Goal: Task Accomplishment & Management: Complete application form

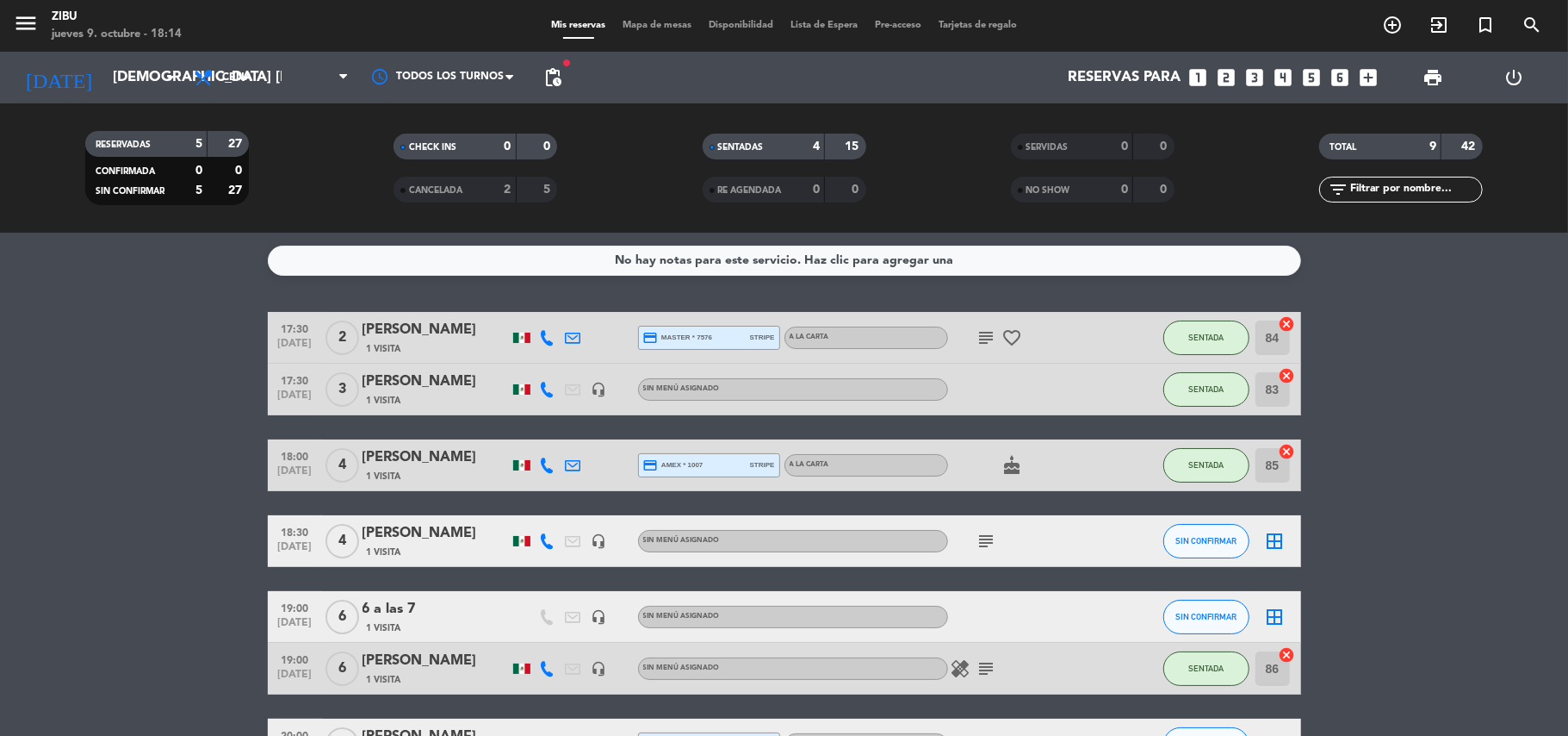
click at [50, 451] on bookings-row "17:30 [DATE] 2 [PERSON_NAME] 1 Visita credit_card master * 7576 stripe A LA CAR…" at bounding box center [784, 605] width 1568 height 585
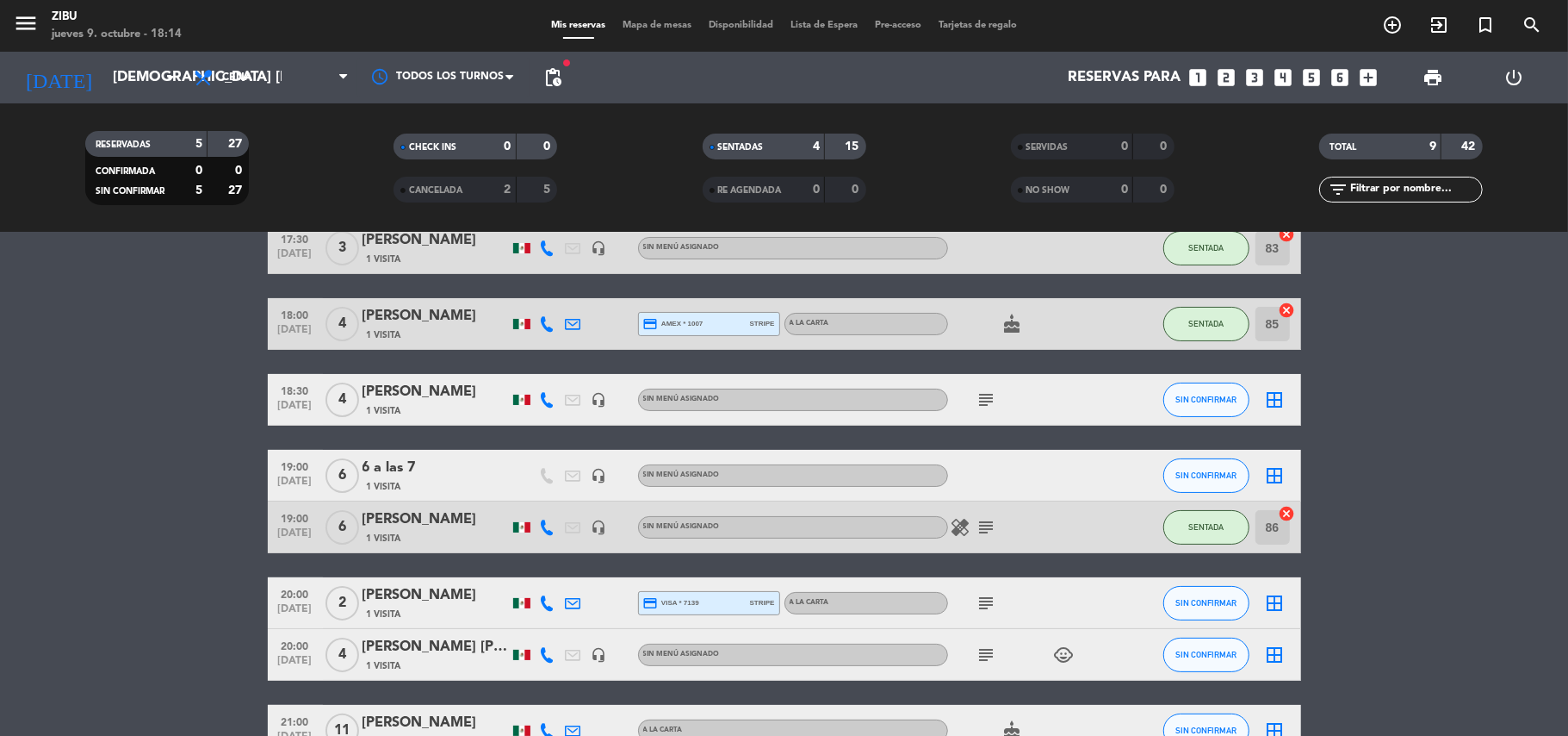
scroll to position [183, 0]
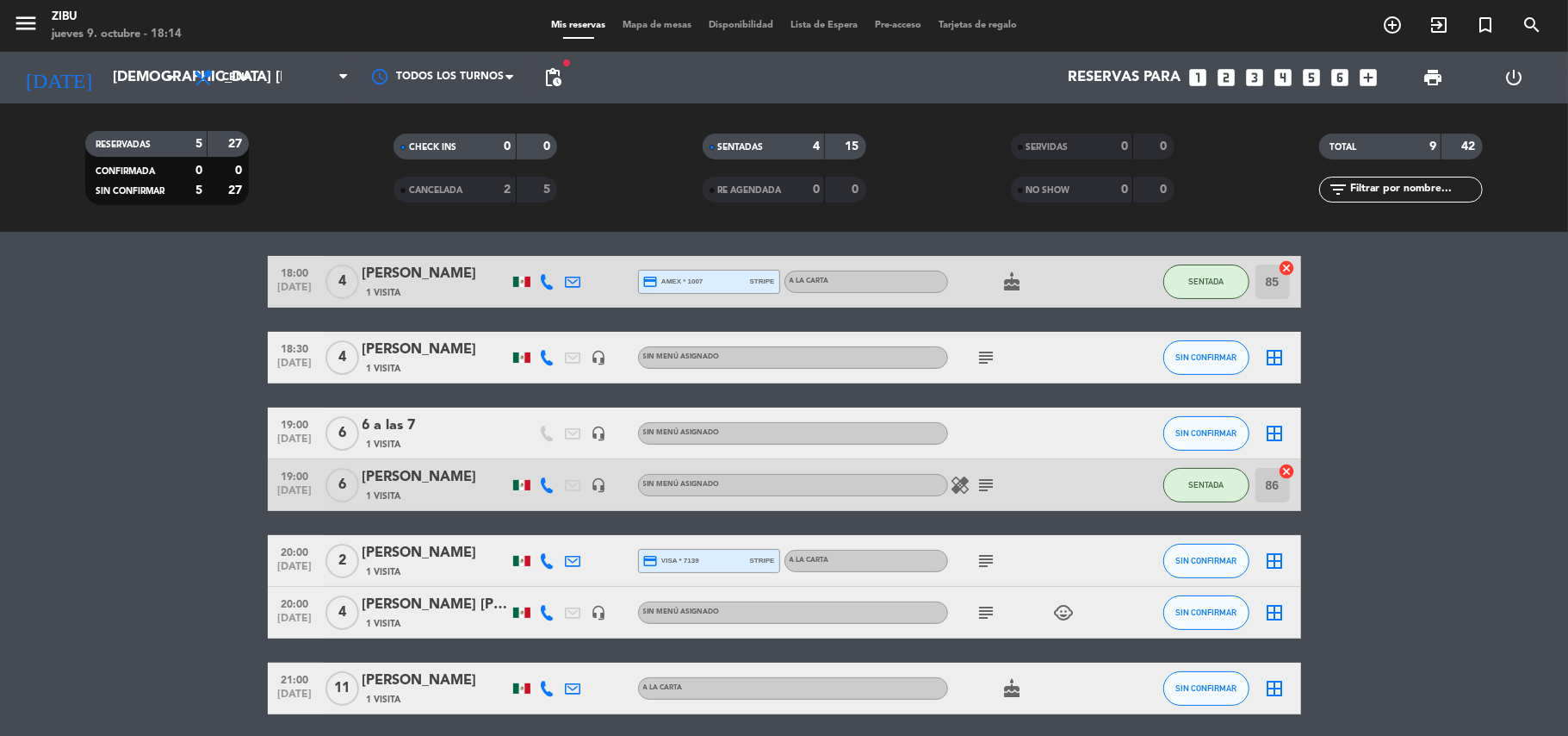
click at [980, 356] on icon "subject" at bounding box center [987, 357] width 21 height 21
click at [105, 374] on bookings-row "17:30 [DATE] 2 [PERSON_NAME] 1 Visita credit_card master * 7576 stripe A LA CAR…" at bounding box center [784, 421] width 1568 height 585
click at [1250, 76] on icon "looks_3" at bounding box center [1256, 78] width 23 height 23
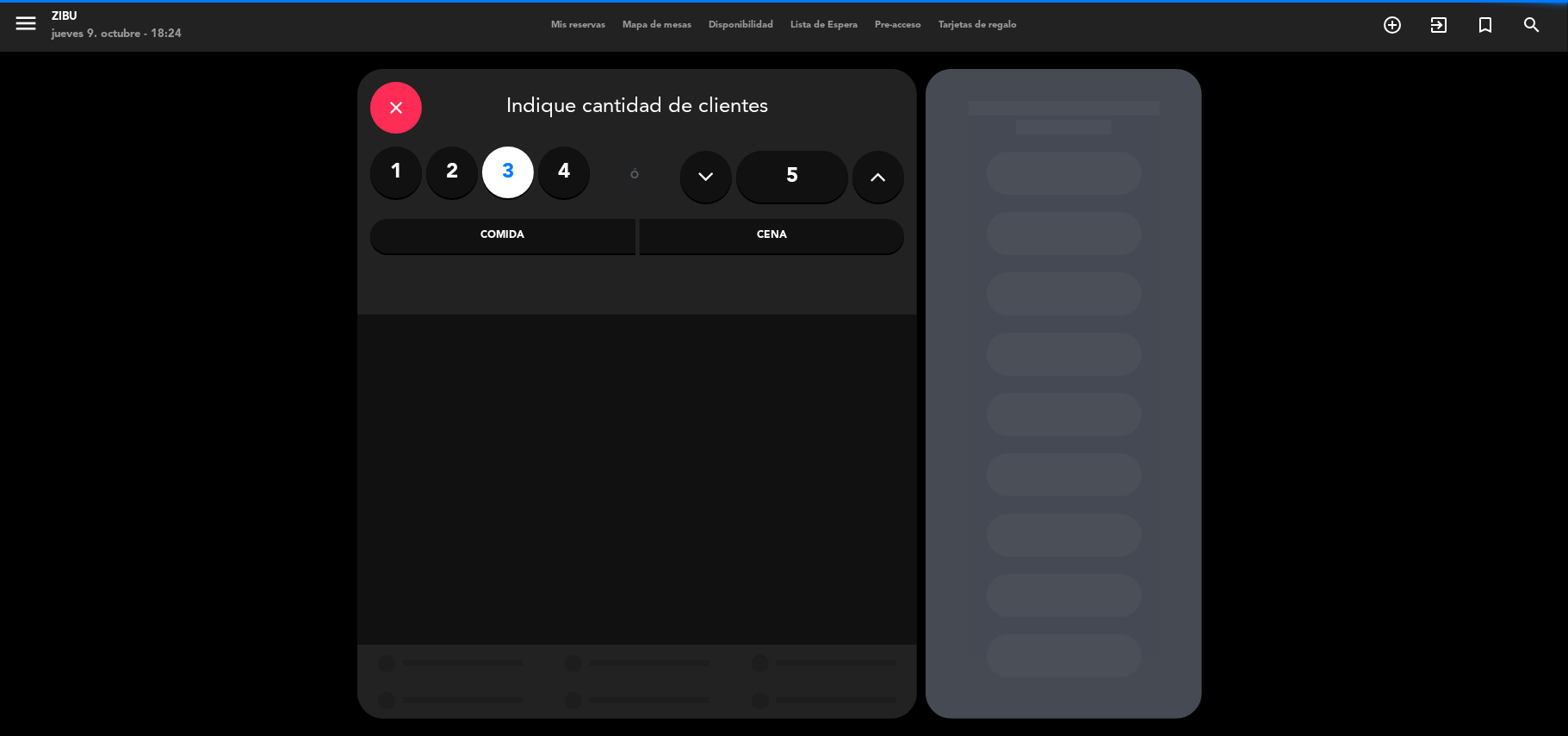
click at [761, 236] on div "Cena" at bounding box center [772, 236] width 265 height 34
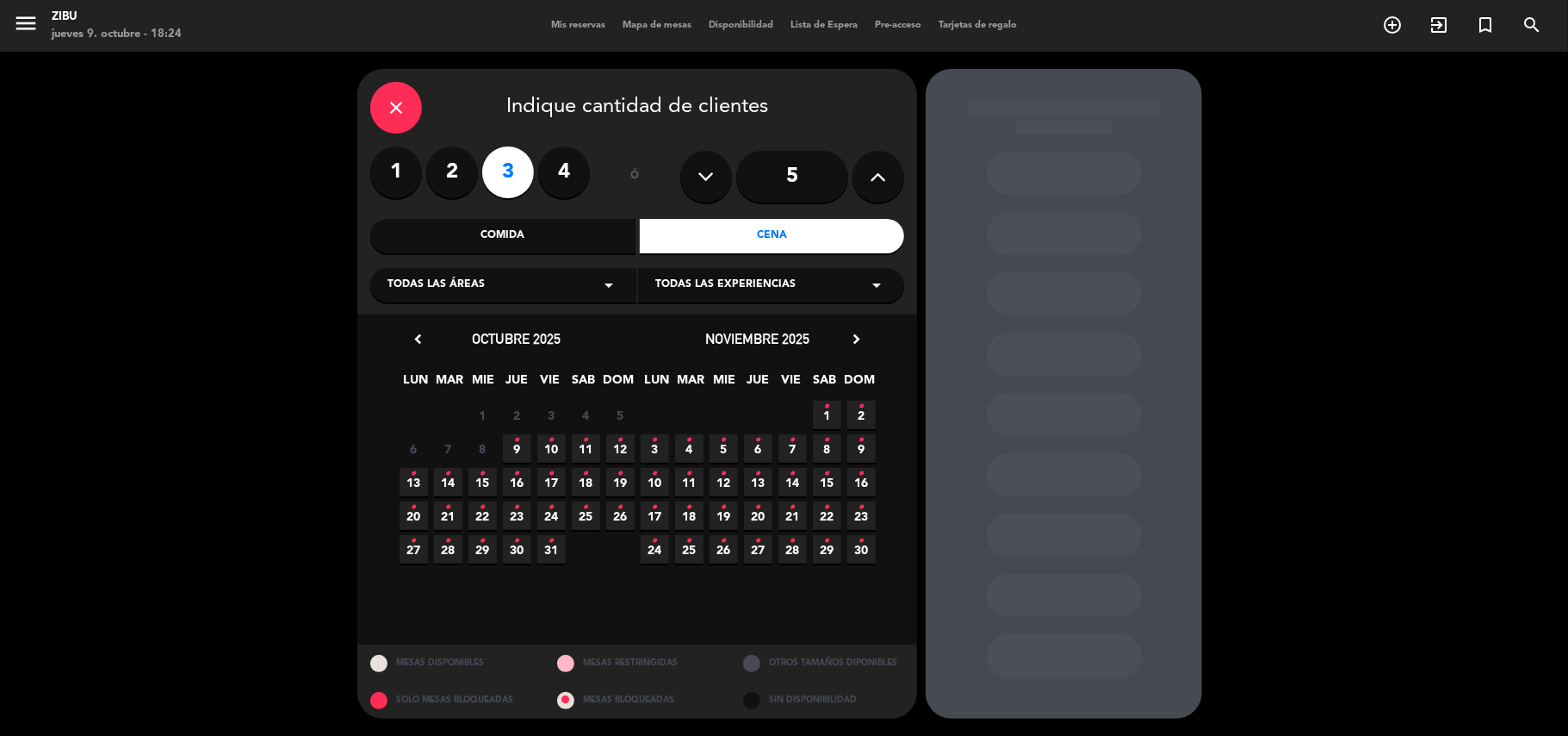
click at [551, 444] on icon "•" at bounding box center [551, 440] width 6 height 27
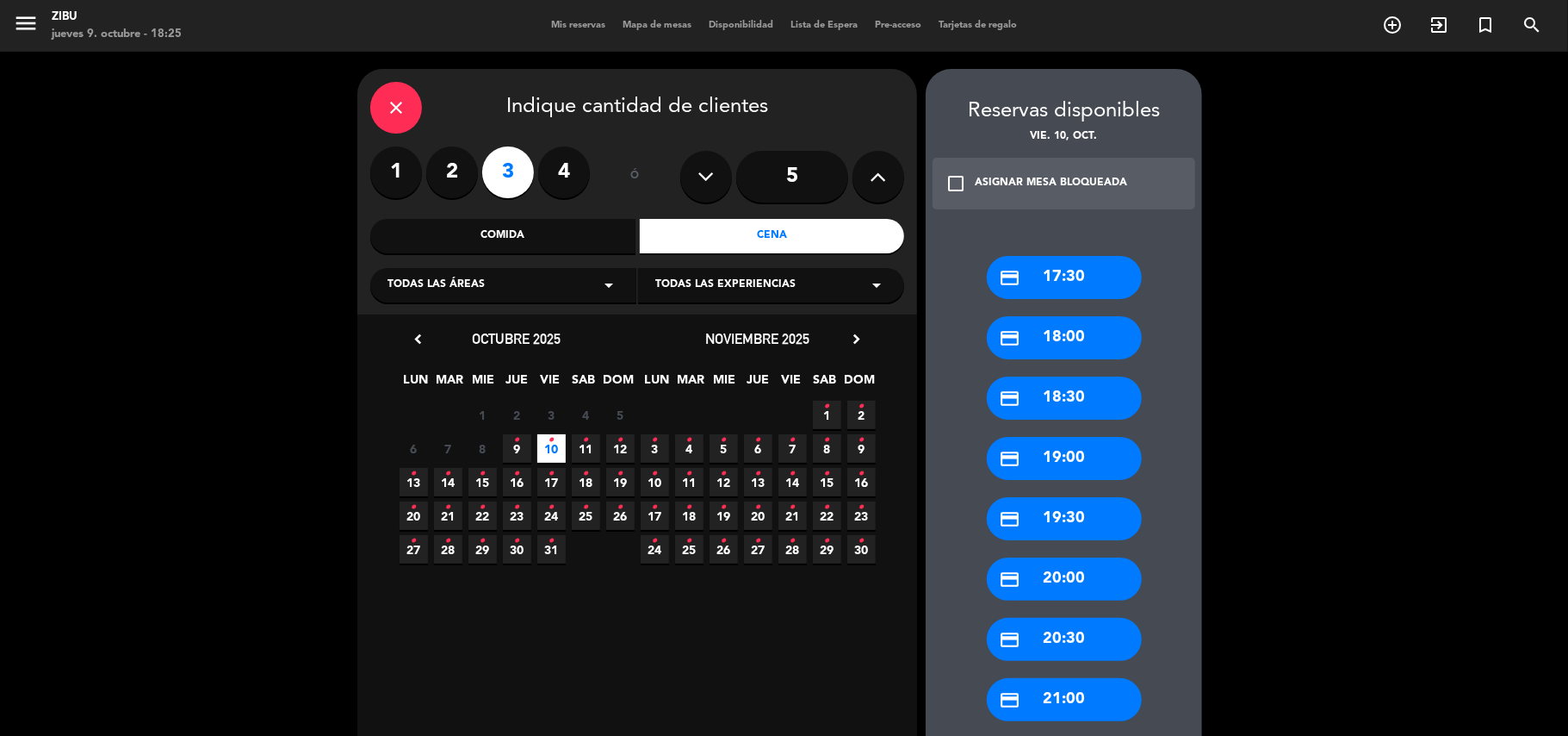
click at [1289, 314] on div "close Indique cantidad de clientes 1 2 3 4 ó 5 Comida Cena Todas las áreas arro…" at bounding box center [784, 591] width 1568 height 1079
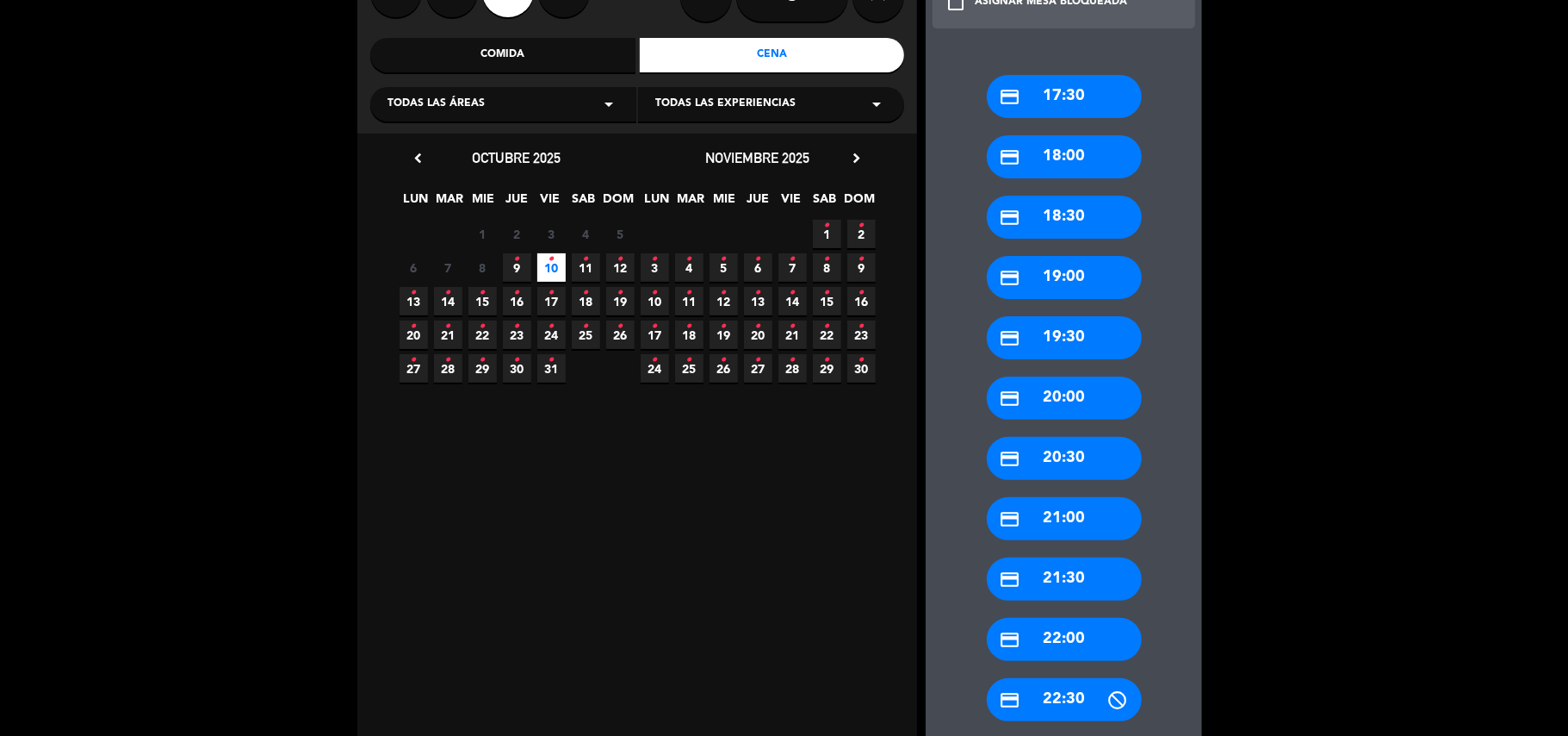
scroll to position [183, 0]
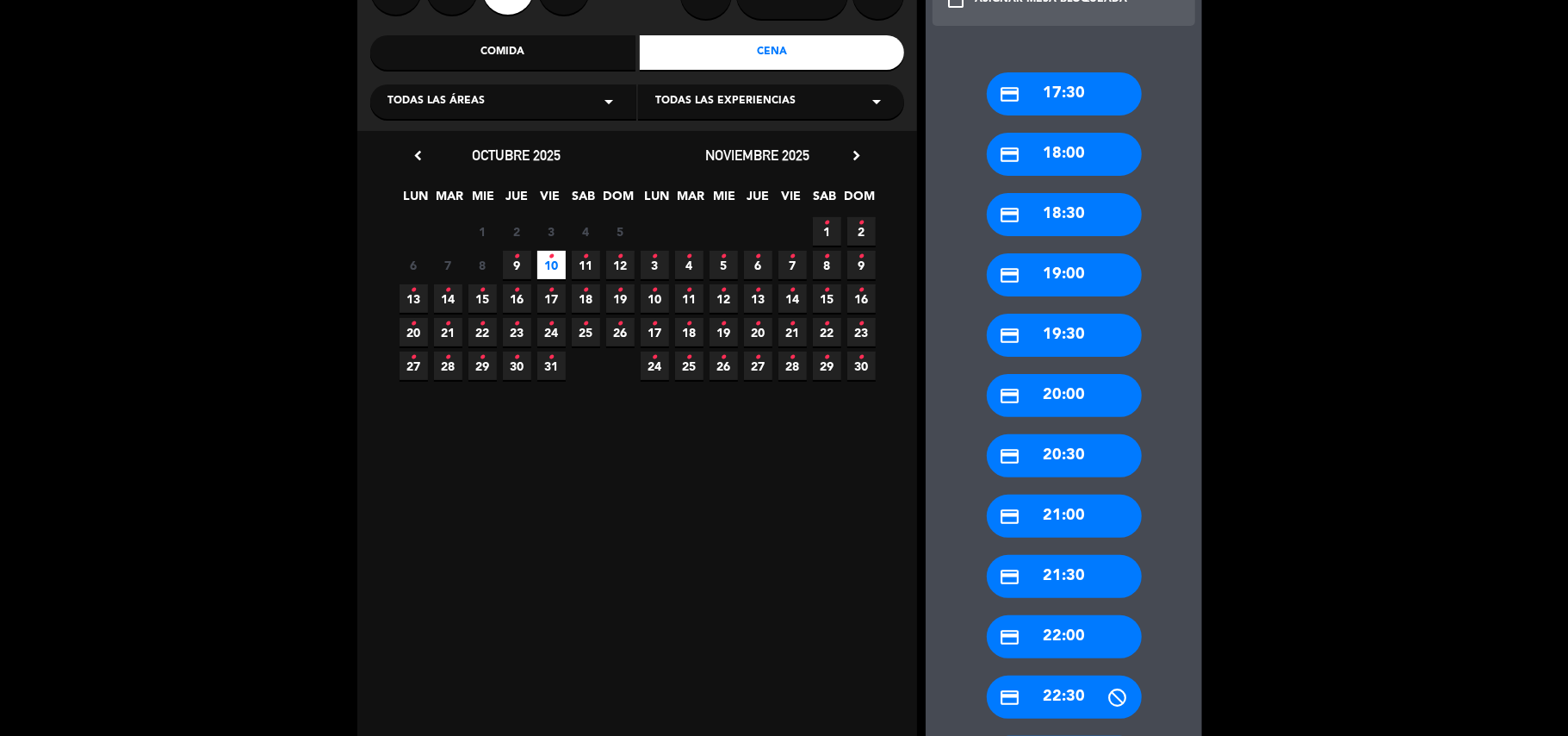
click at [1087, 400] on div "credit_card 20:00" at bounding box center [1064, 395] width 155 height 43
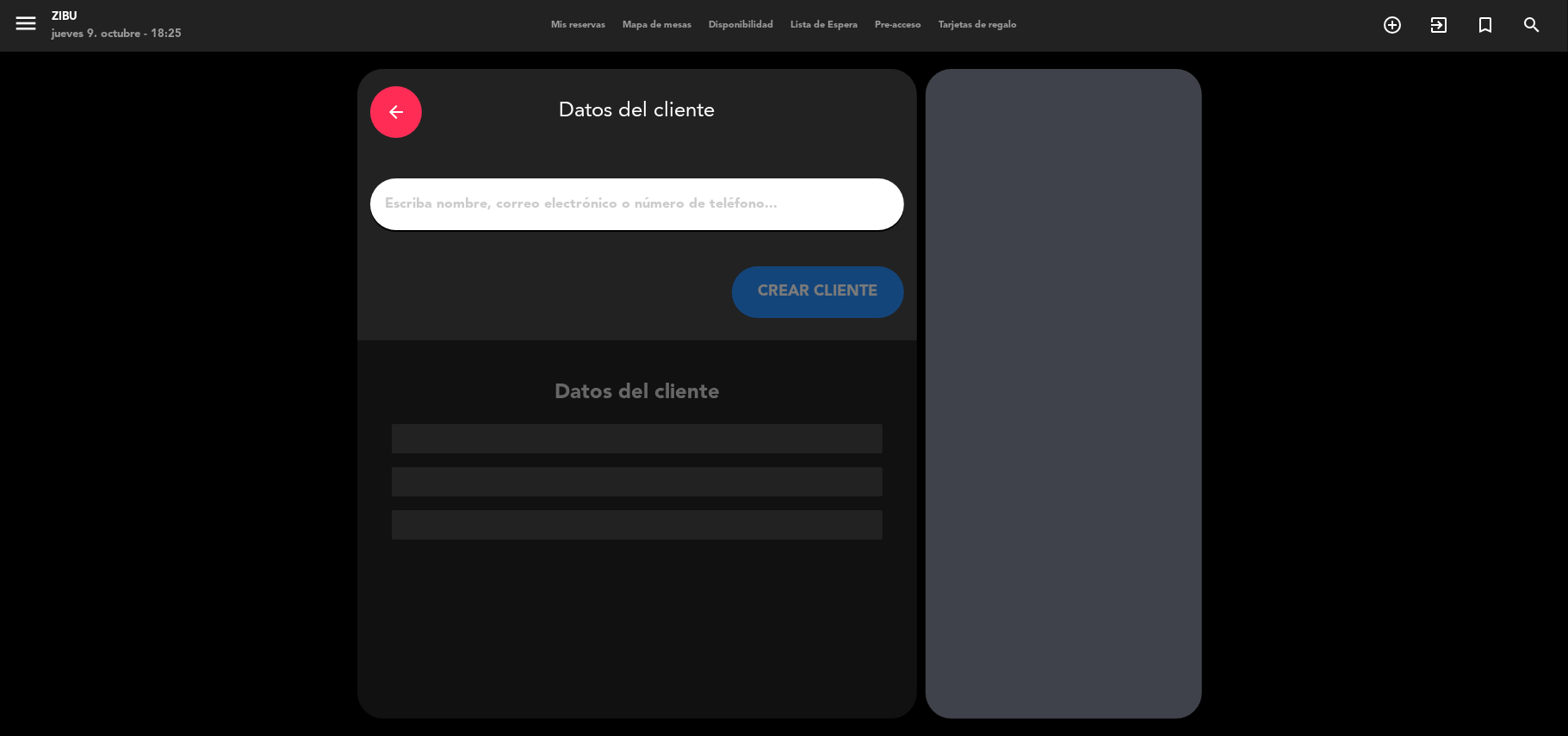
scroll to position [0, 0]
click at [708, 188] on div at bounding box center [638, 203] width 534 height 52
click at [646, 214] on input "1" at bounding box center [637, 204] width 508 height 25
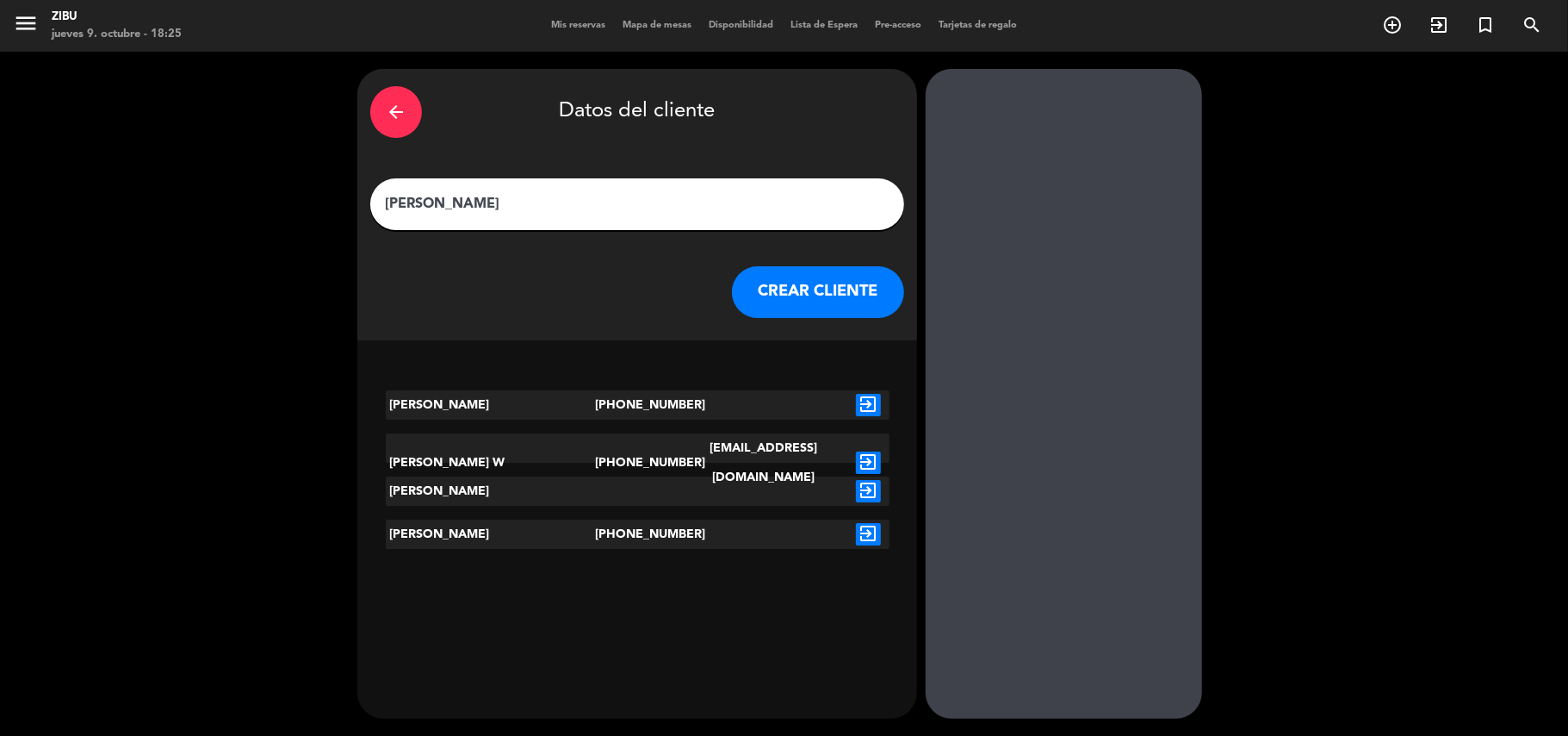
type input "[PERSON_NAME]"
click at [865, 451] on icon "exit_to_app" at bounding box center [868, 463] width 25 height 23
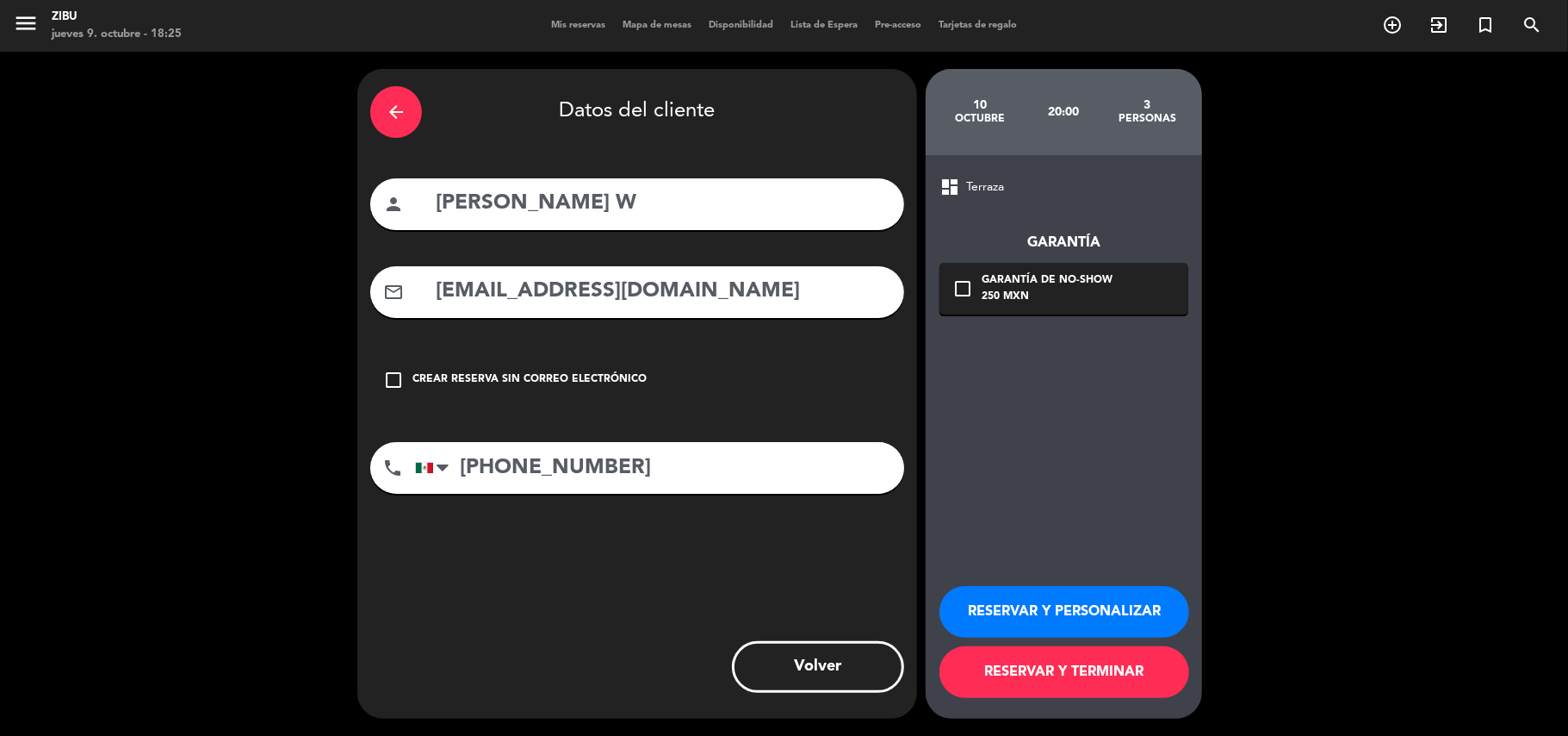
click at [1076, 598] on button "RESERVAR Y PERSONALIZAR" at bounding box center [1064, 611] width 250 height 52
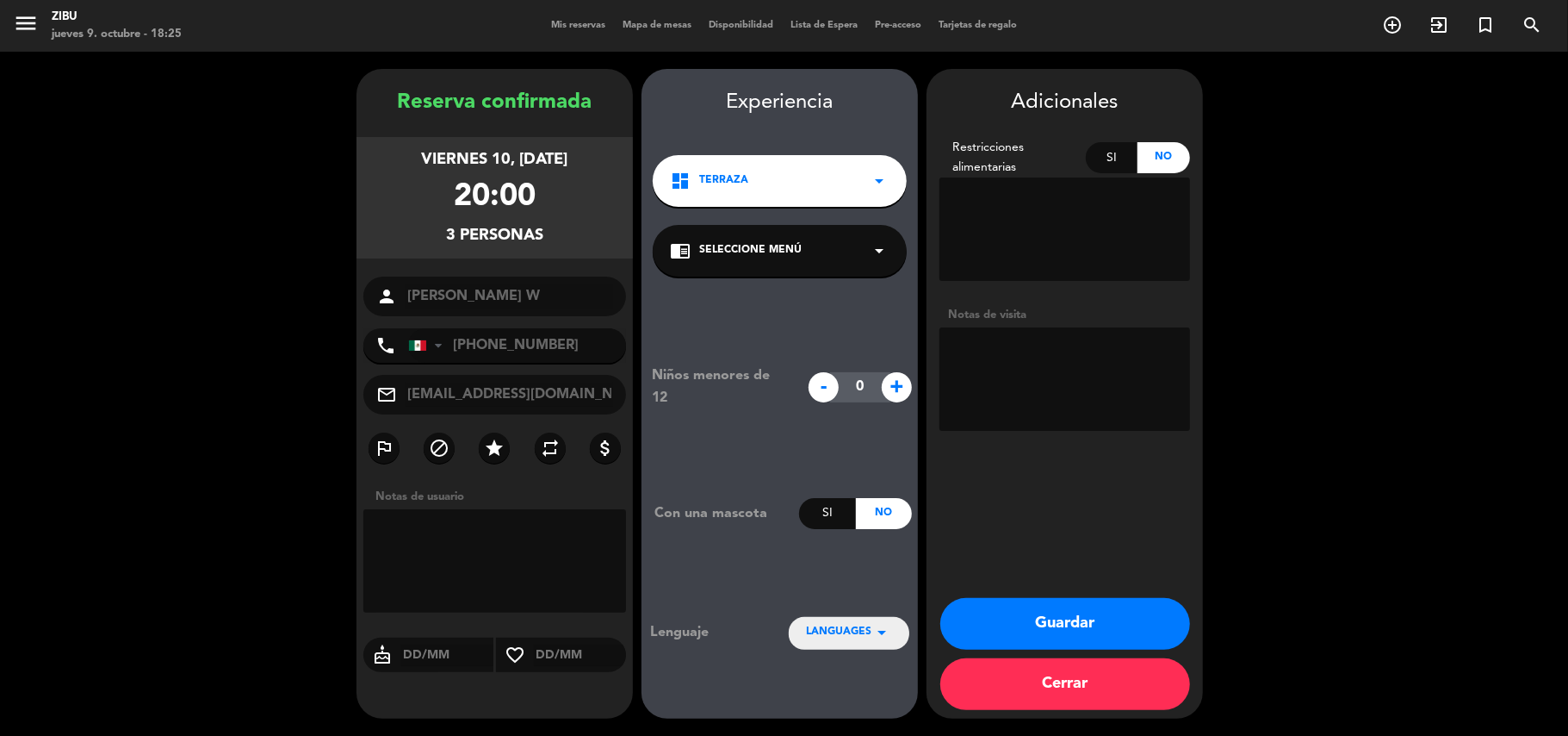
click at [1099, 382] on textarea at bounding box center [1065, 379] width 251 height 103
type textarea "V"
drag, startPoint x: 1176, startPoint y: 353, endPoint x: 1119, endPoint y: 362, distance: 57.7
click at [1119, 362] on textarea at bounding box center [1065, 379] width 251 height 103
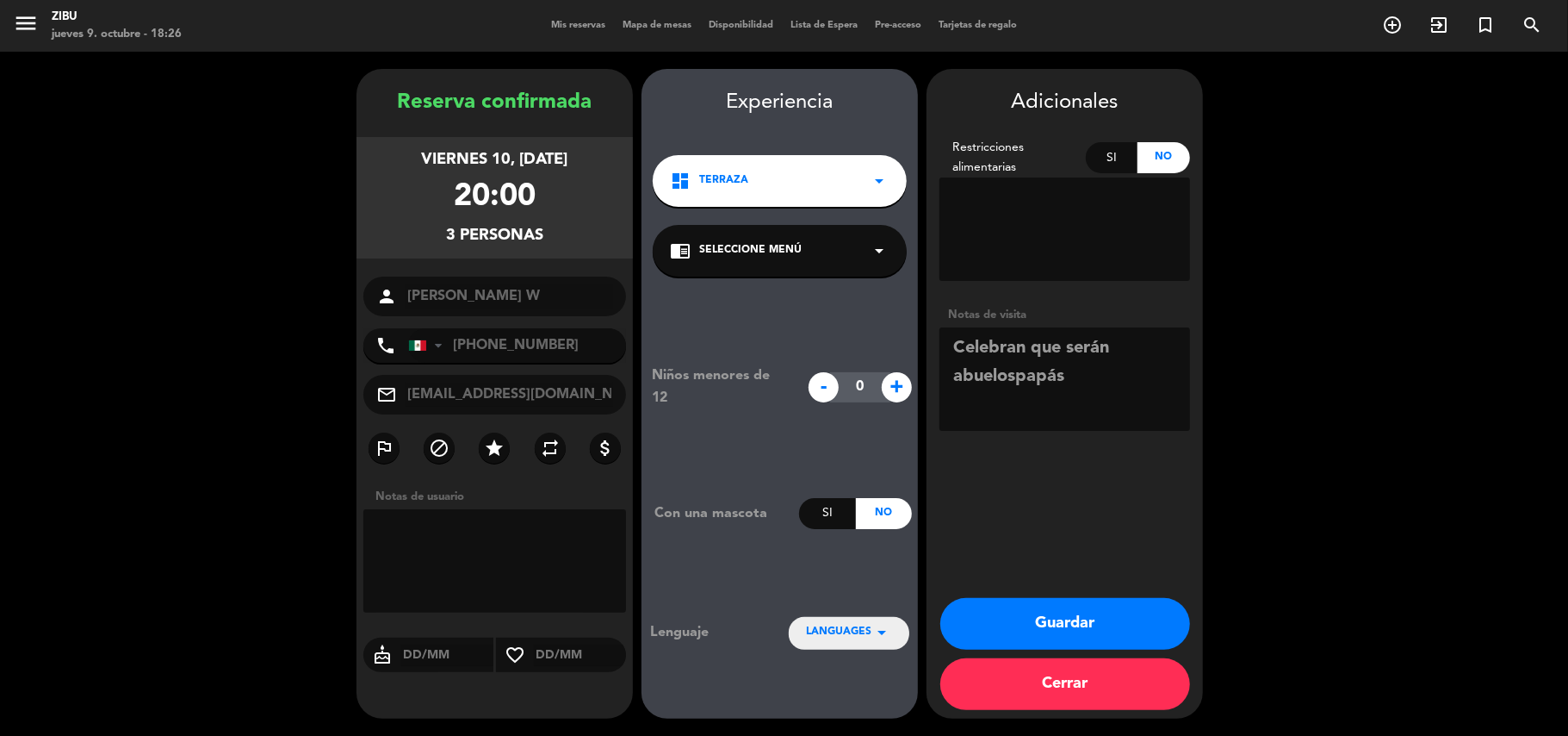
drag, startPoint x: 1085, startPoint y: 381, endPoint x: 889, endPoint y: 400, distance: 196.9
click at [889, 400] on booking-confirmed "Reserva confirmada viernes 10, [DATE] 20:00 3 personas person [PERSON_NAME] W p…" at bounding box center [784, 393] width 1534 height 649
type textarea "Celebran que serán abuelos"
click at [1066, 610] on button "Guardar" at bounding box center [1065, 623] width 250 height 52
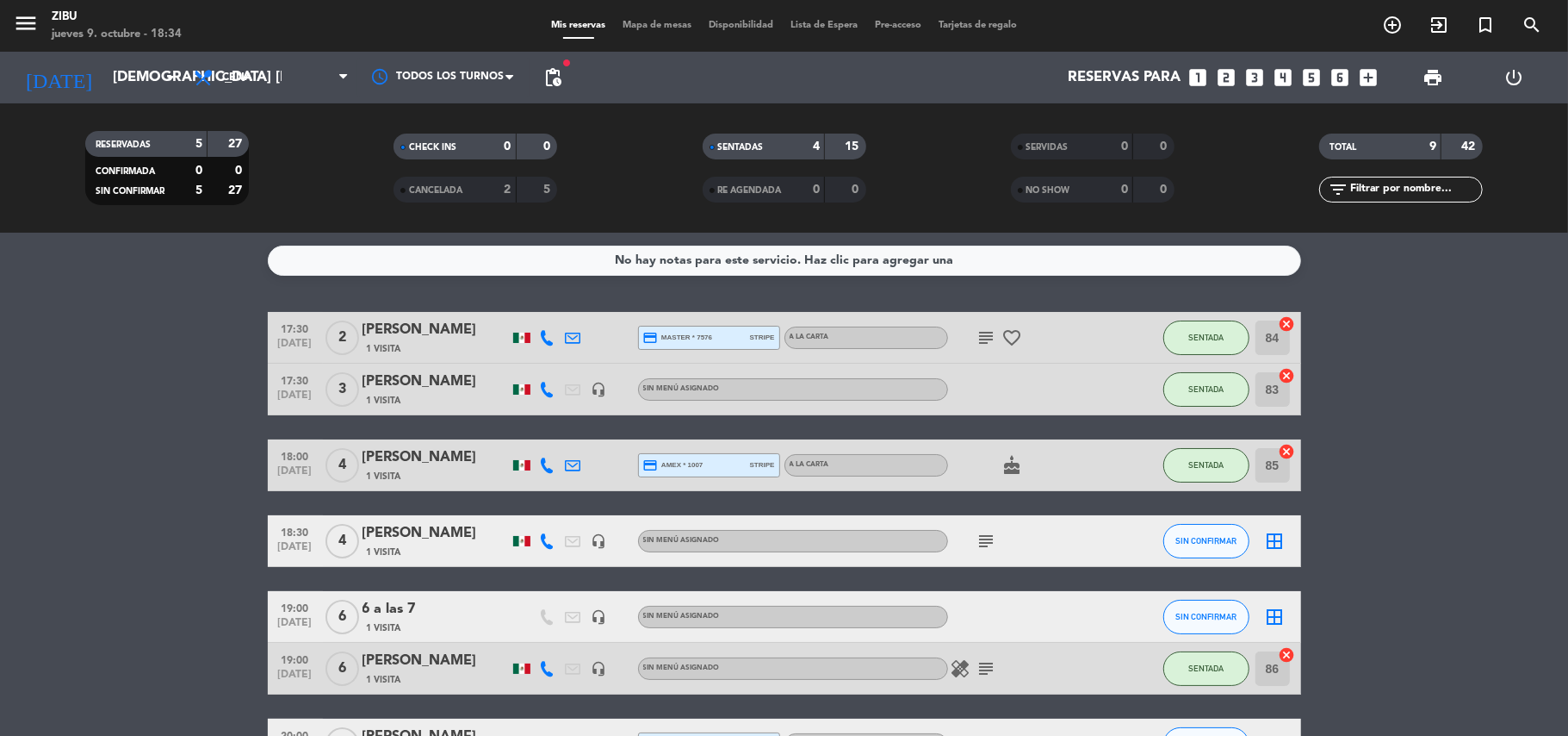
click at [12, 480] on bookings-row "17:30 [DATE] 2 [PERSON_NAME] 1 Visita credit_card master * 7576 stripe A LA CAR…" at bounding box center [784, 605] width 1568 height 585
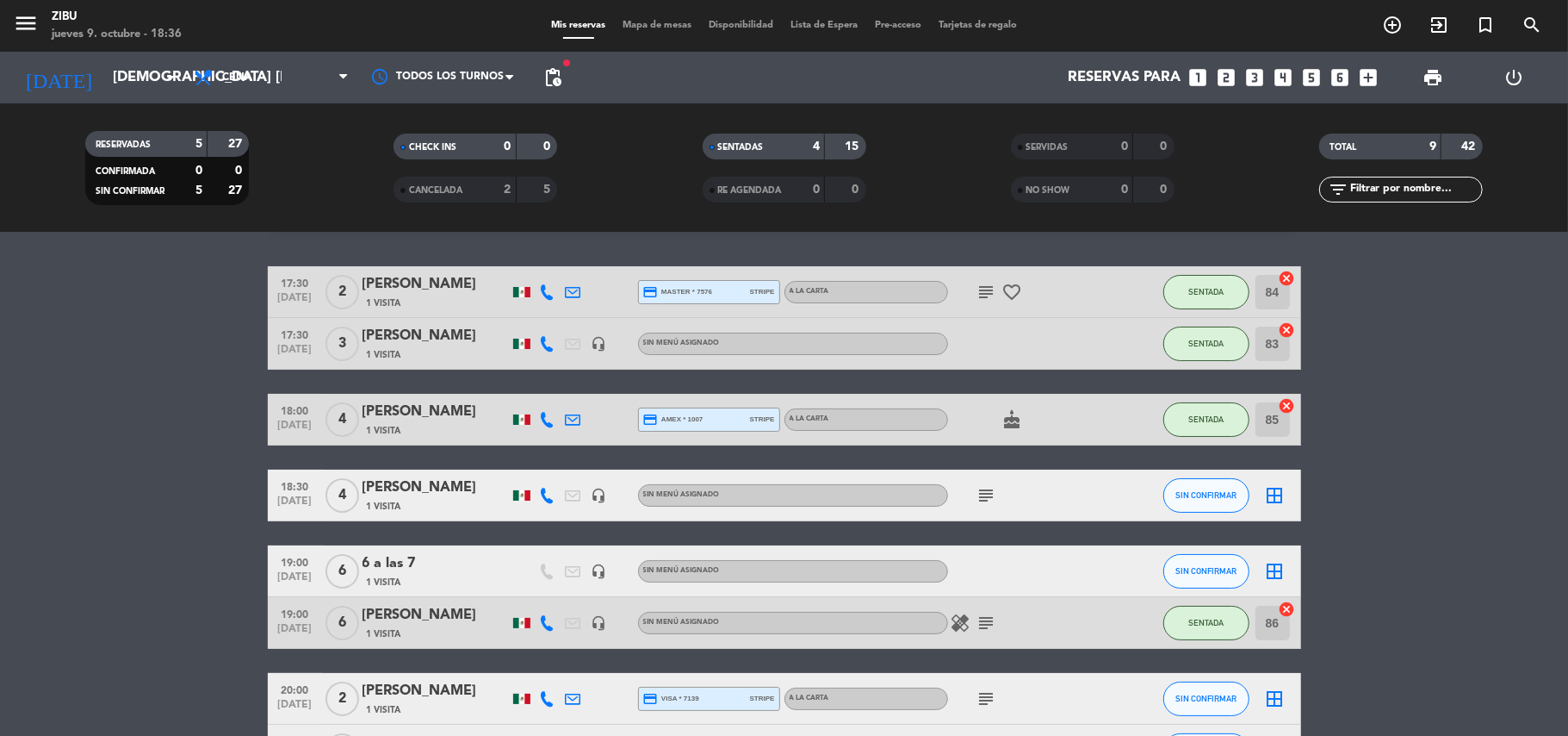
click at [157, 548] on bookings-row "17:30 [DATE] 2 [PERSON_NAME] 1 Visita credit_card master * 7576 stripe A LA CAR…" at bounding box center [784, 559] width 1568 height 585
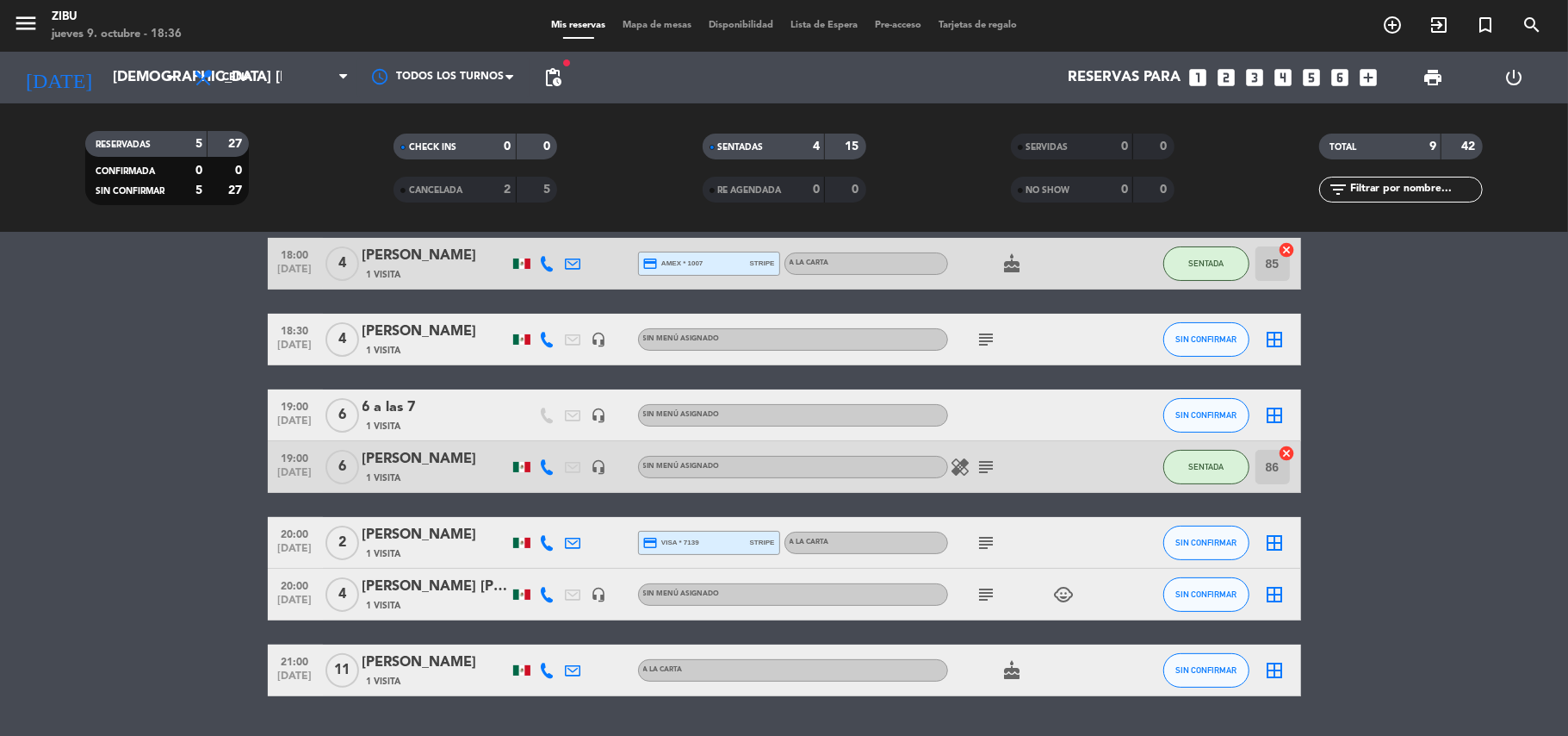
scroll to position [201, 0]
